Goal: Task Accomplishment & Management: Complete application form

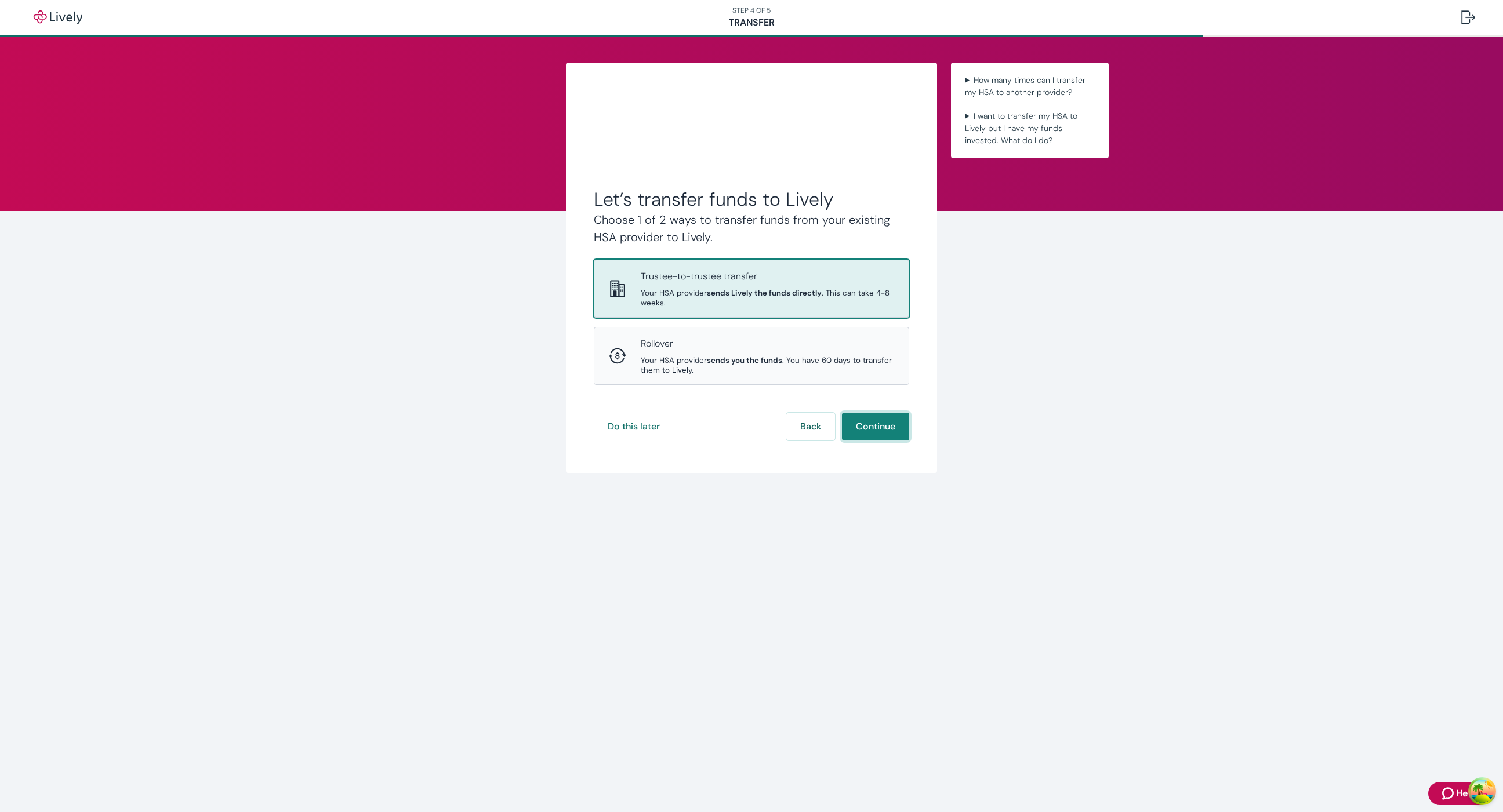
click at [877, 431] on button "Continue" at bounding box center [876, 427] width 68 height 28
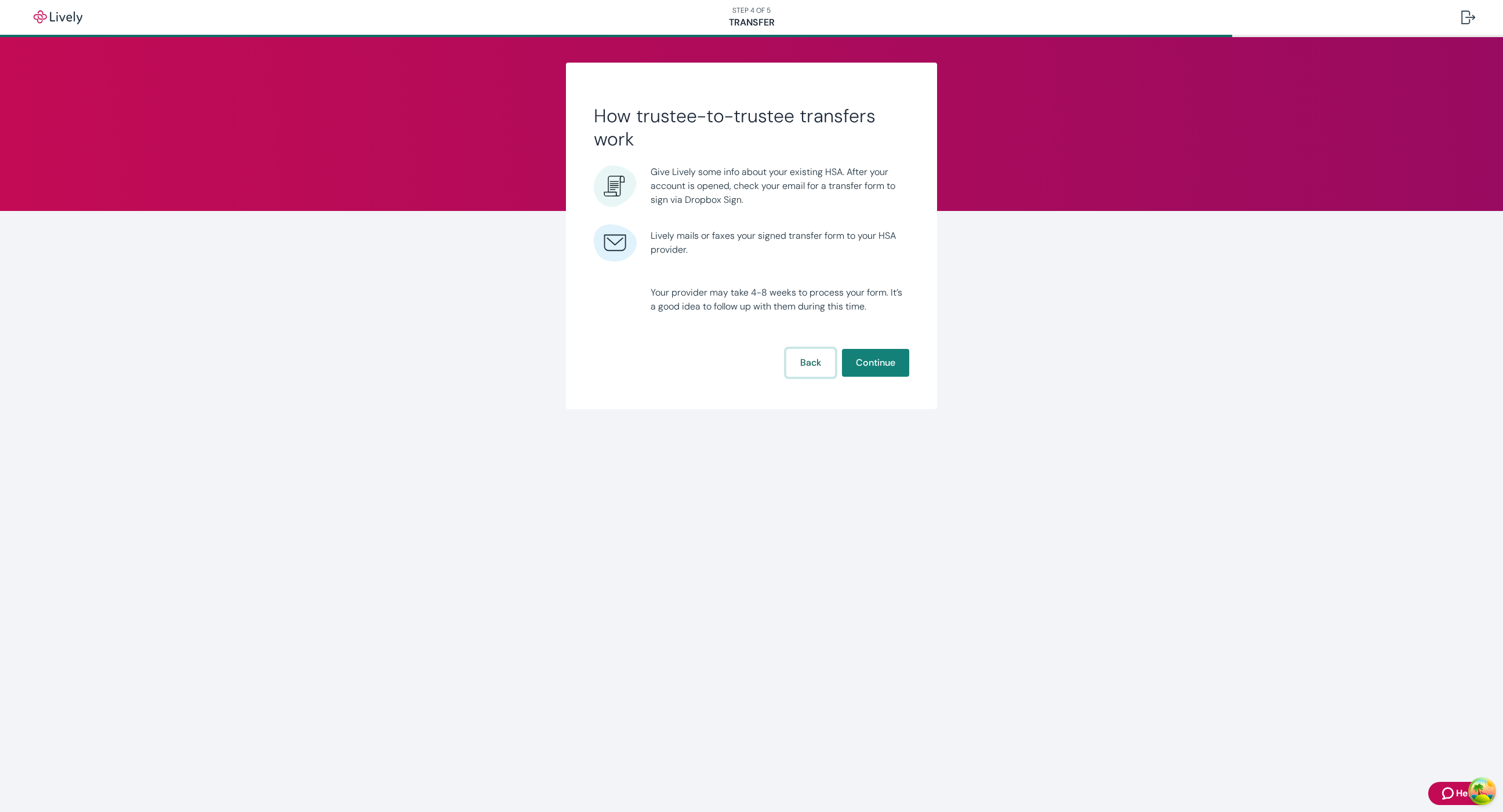
click at [790, 355] on button "Back" at bounding box center [810, 363] width 48 height 28
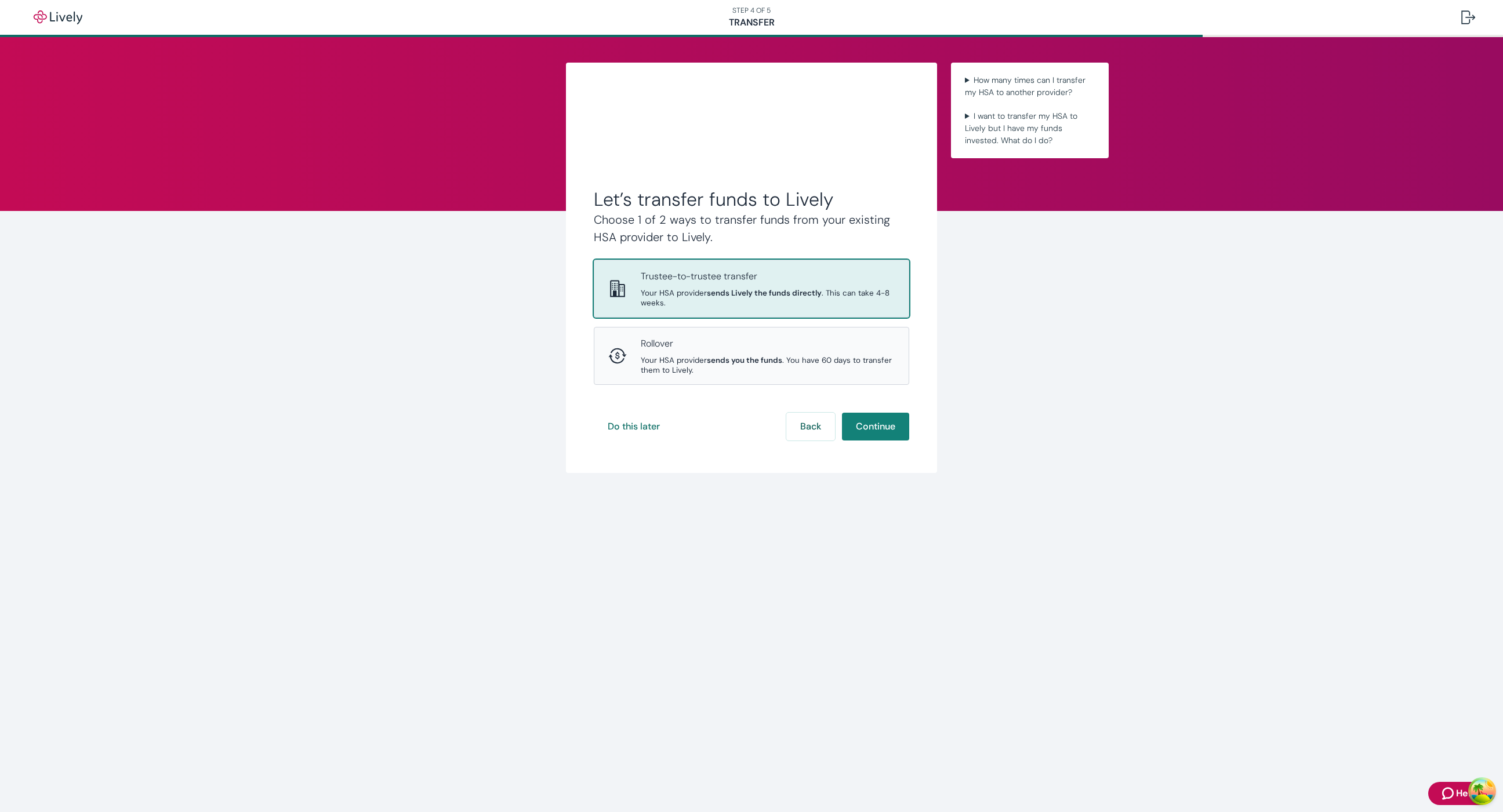
click at [645, 411] on form "Let’s transfer funds to Lively Choose 1 of 2 ways to transfer funds from your e…" at bounding box center [752, 272] width 316 height 336
click at [652, 435] on button "Do this later" at bounding box center [633, 427] width 80 height 28
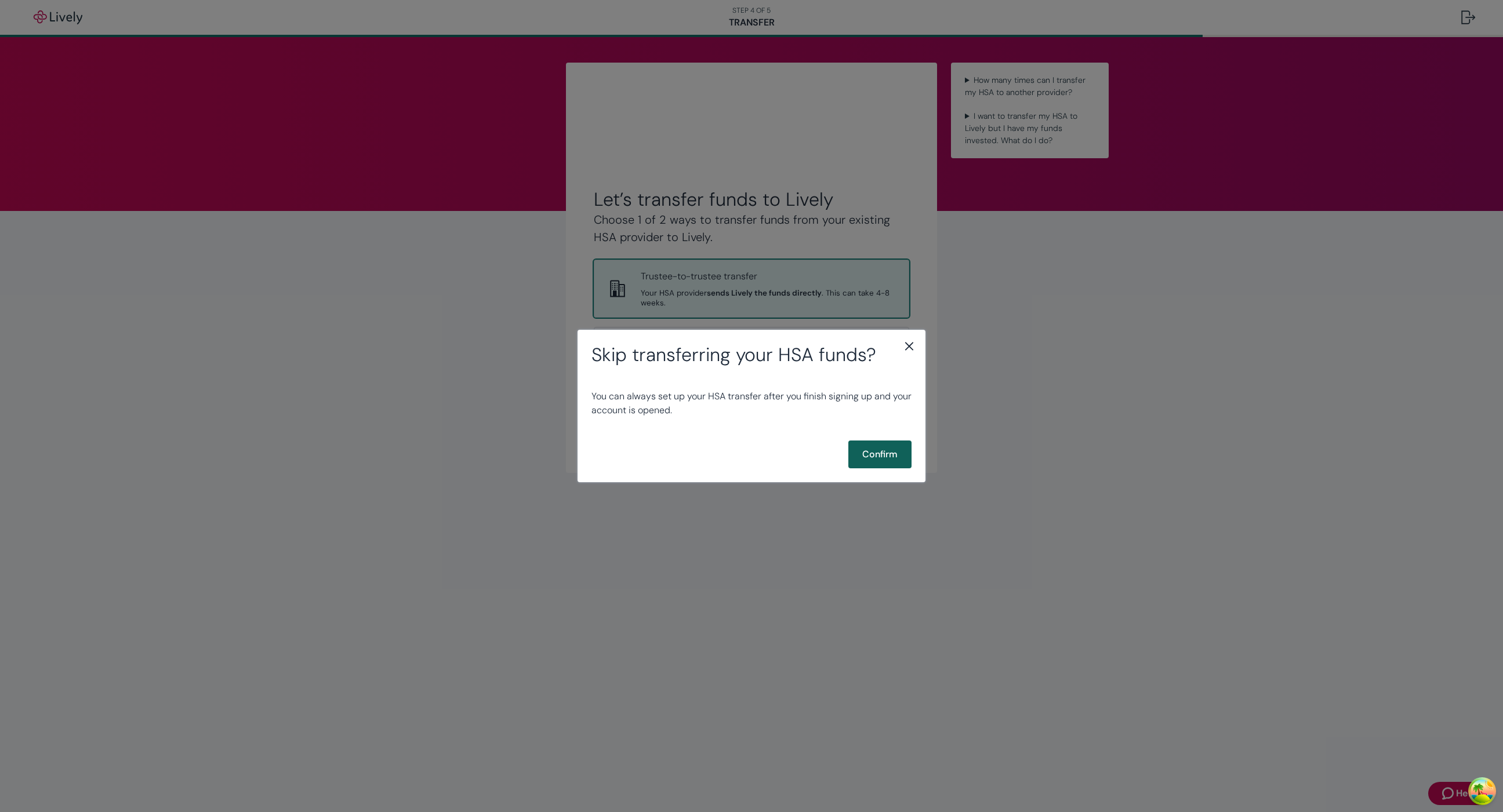
drag, startPoint x: 847, startPoint y: 453, endPoint x: 857, endPoint y: 453, distance: 10.0
click at [857, 453] on div "Confirm" at bounding box center [752, 454] width 320 height 28
click at [857, 453] on button "Confirm" at bounding box center [880, 454] width 63 height 28
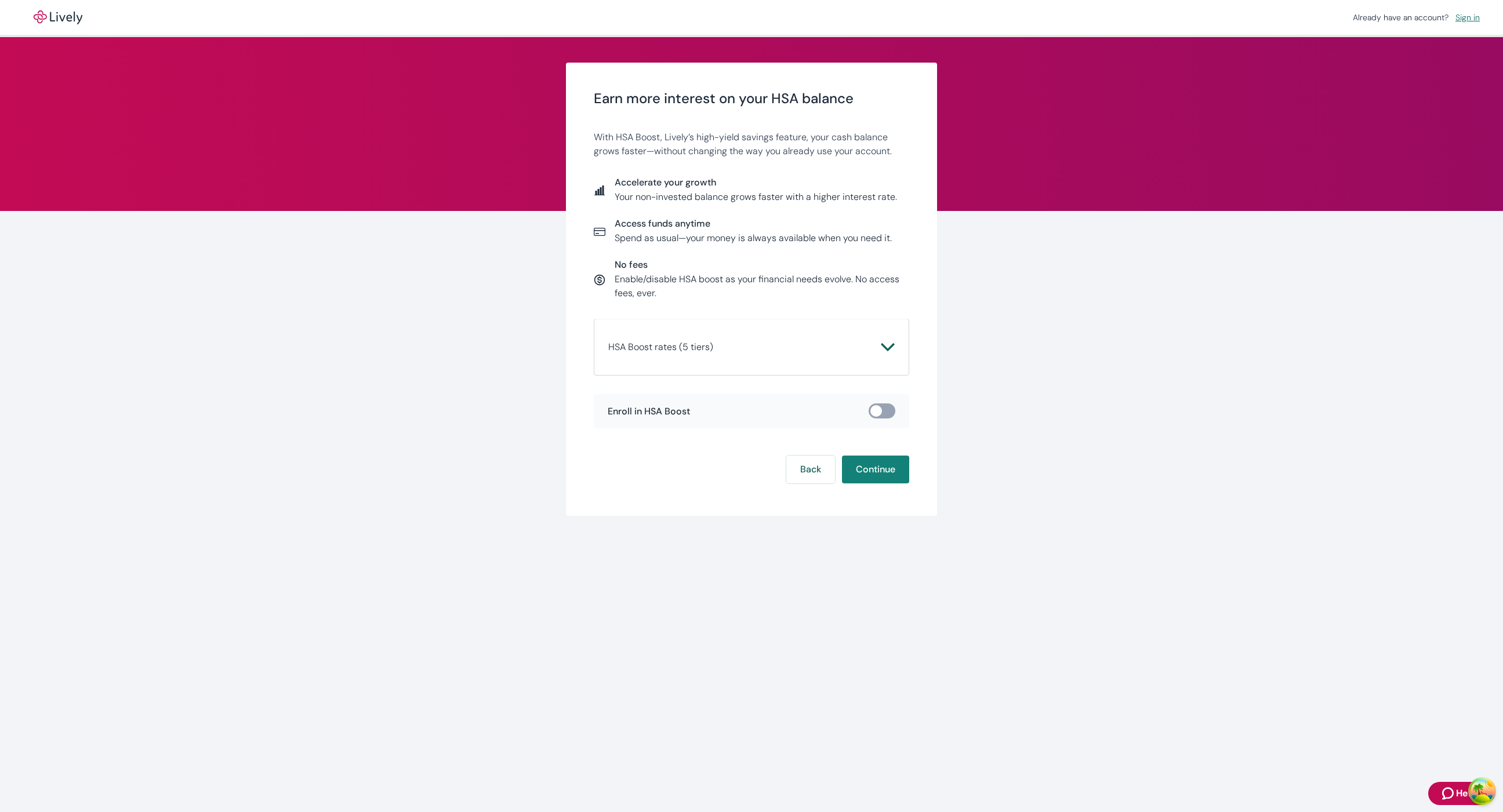
click at [774, 356] on button "HSA Boost rates (5 tiers)" at bounding box center [752, 347] width 286 height 28
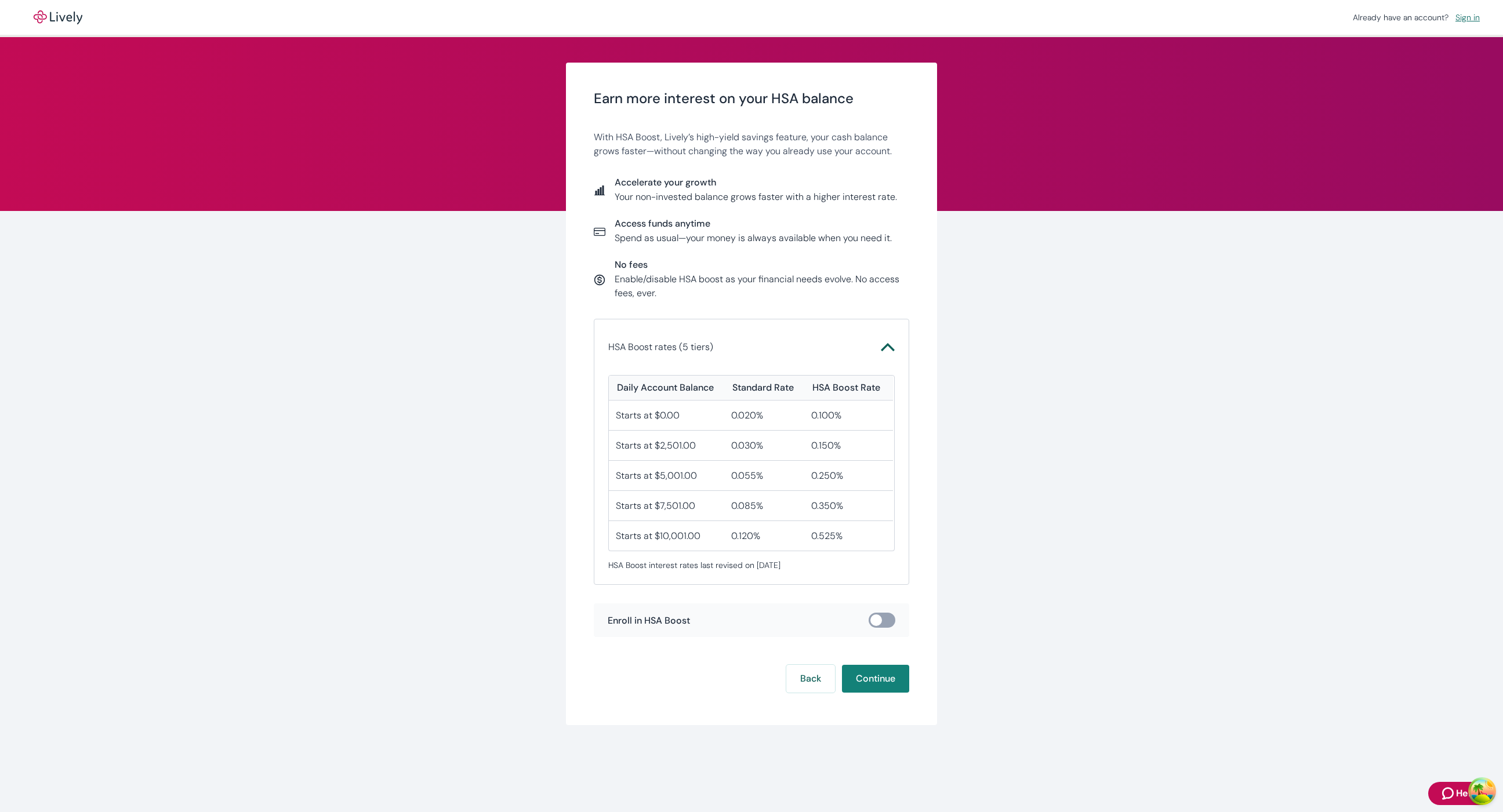
click at [887, 623] on input "checkbox" at bounding box center [876, 620] width 34 height 12
checkbox input "true"
click at [768, 641] on span "I understand that HSA Boost funds are not FDIC insured." at bounding box center [740, 643] width 237 height 14
click at [617, 641] on input "I understand that HSA Boost funds are not FDIC insured." at bounding box center [612, 643] width 10 height 10
checkbox input "true"
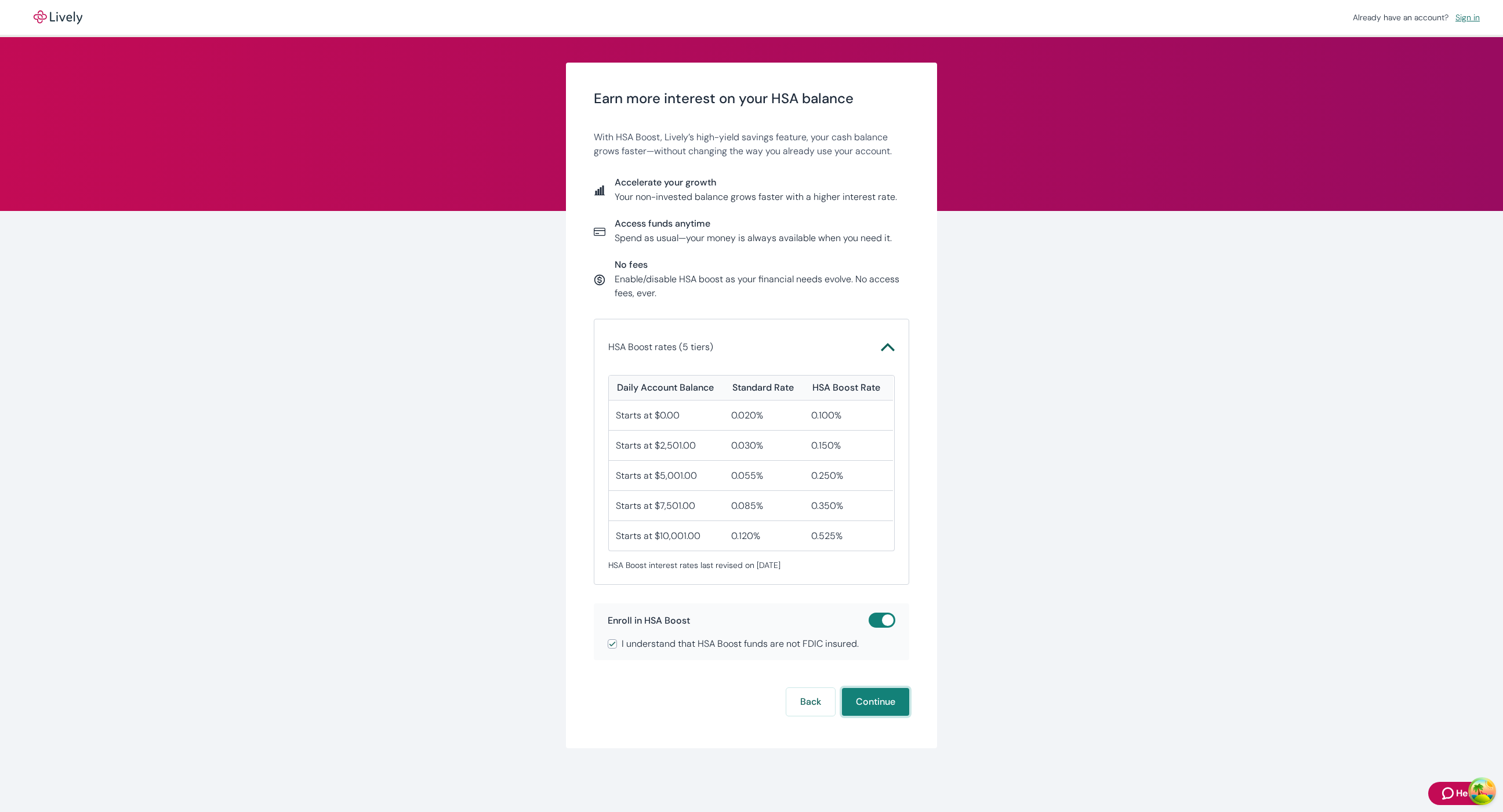
click at [883, 703] on button "Continue" at bounding box center [876, 702] width 68 height 28
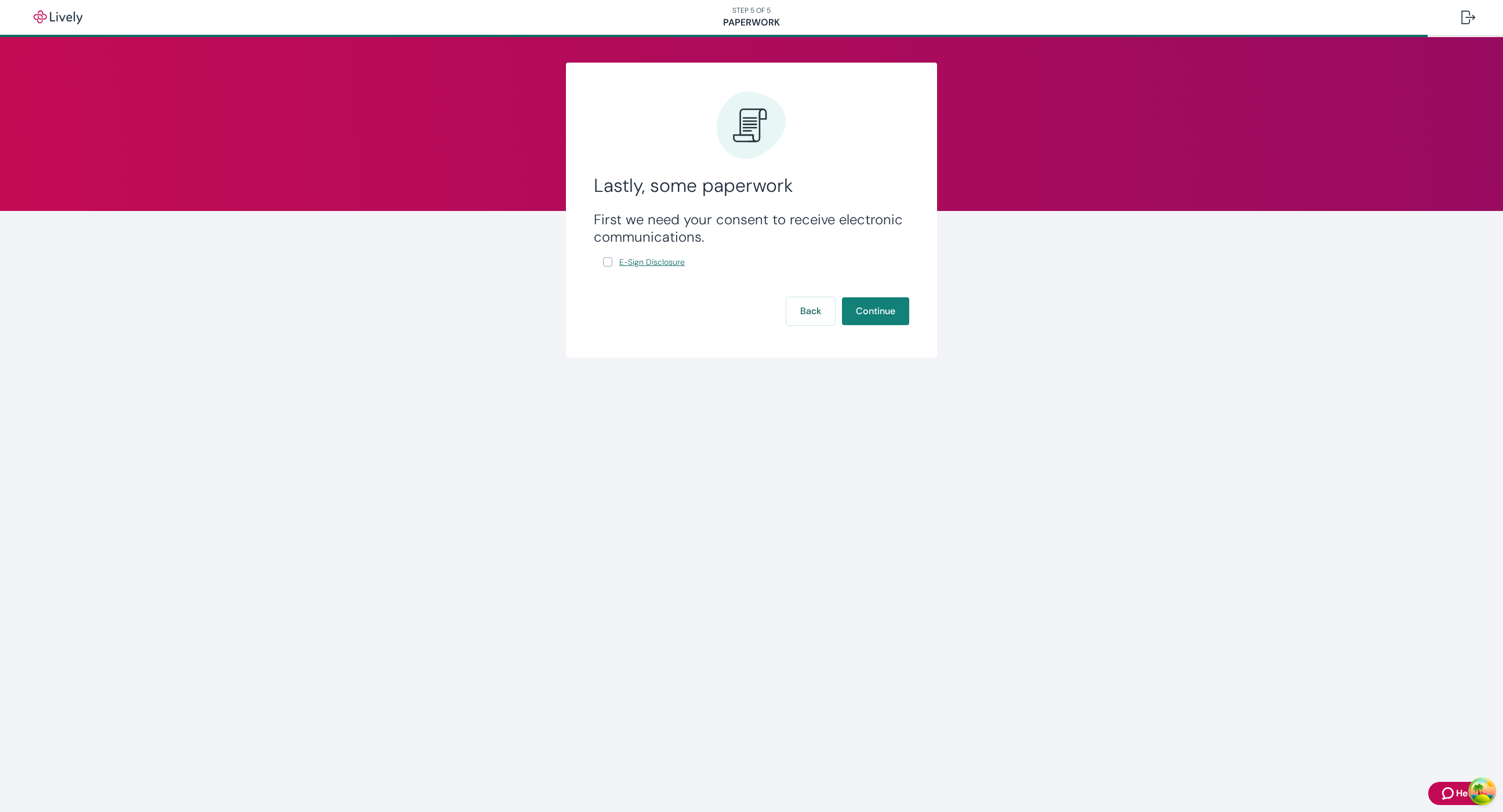
click at [634, 261] on span "E-Sign Disclosure" at bounding box center [652, 262] width 65 height 12
drag, startPoint x: 608, startPoint y: 261, endPoint x: 614, endPoint y: 268, distance: 9.2
click at [608, 261] on input "E-Sign Disclosure" at bounding box center [608, 262] width 10 height 10
checkbox input "true"
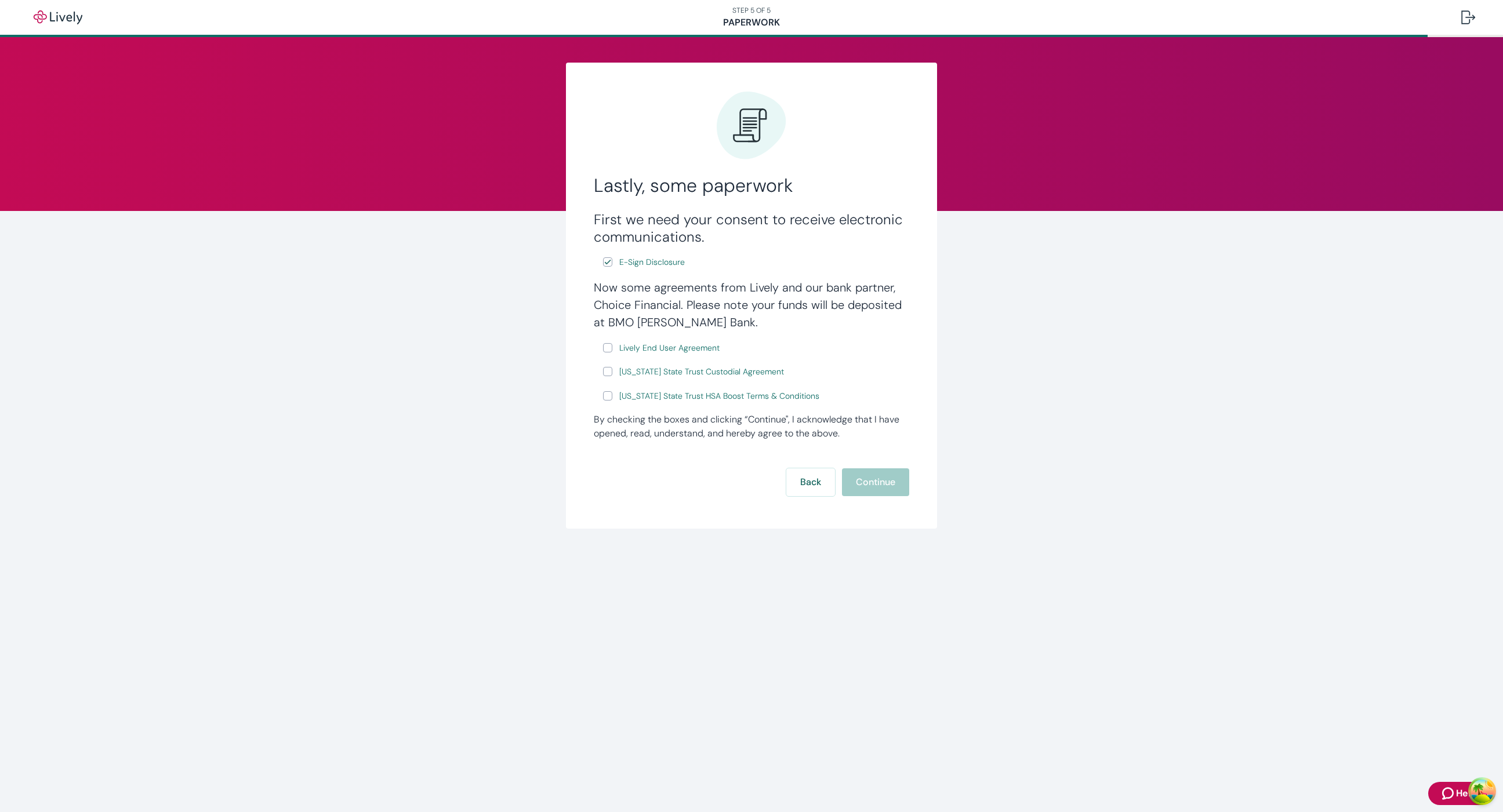
click at [606, 349] on input "Lively End User Agreement" at bounding box center [608, 348] width 10 height 10
checkbox input "true"
click at [603, 367] on label "[US_STATE] State Trust Custodial Agreement" at bounding box center [695, 372] width 183 height 15
click at [603, 367] on input "[US_STATE] State Trust Custodial Agreement" at bounding box center [608, 371] width 10 height 10
checkbox input "true"
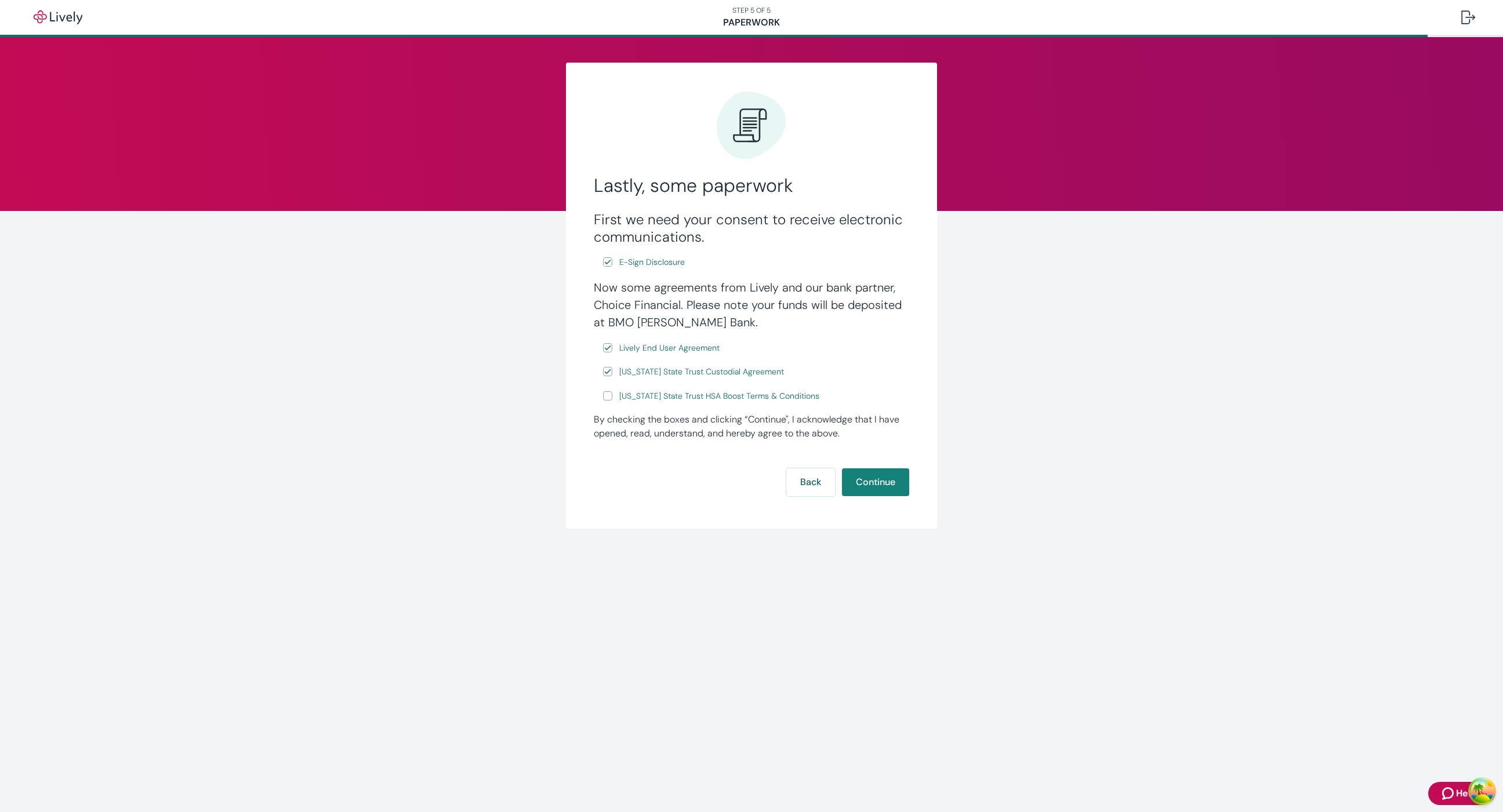
click at [604, 400] on input "[US_STATE] State Trust HSA Boost Terms & Conditions" at bounding box center [608, 395] width 10 height 10
checkbox input "true"
click at [876, 477] on button "Continue" at bounding box center [876, 482] width 68 height 28
